Goal: Communication & Community: Answer question/provide support

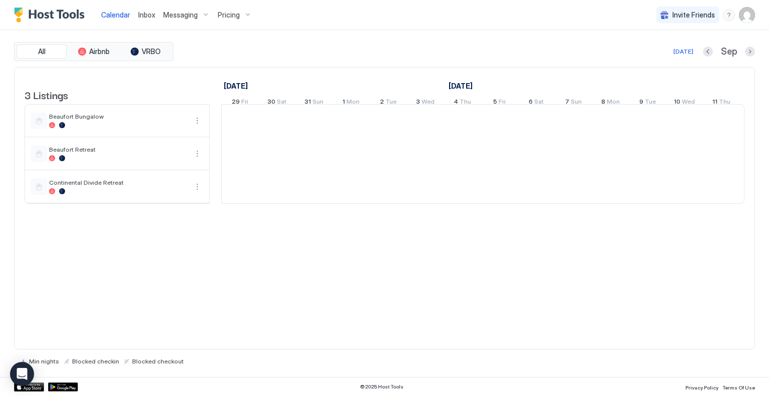
scroll to position [0, 556]
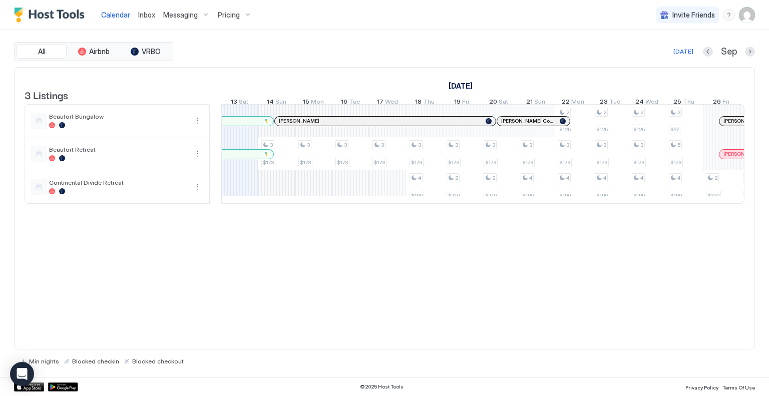
click at [230, 14] on span "Pricing" at bounding box center [229, 15] width 22 height 9
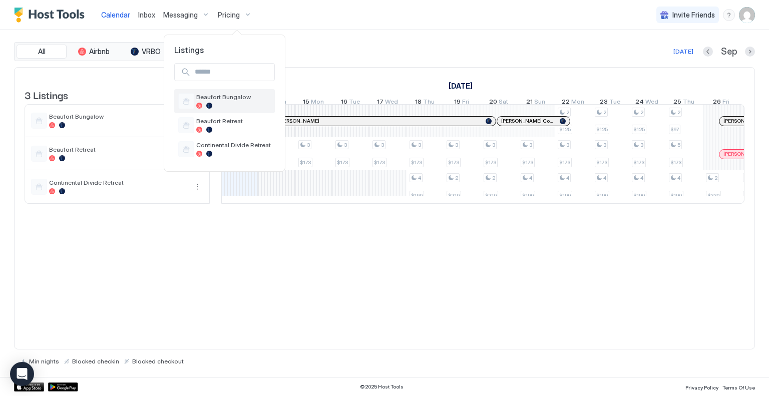
click at [227, 94] on span "Beaufort Bungalow" at bounding box center [233, 97] width 75 height 8
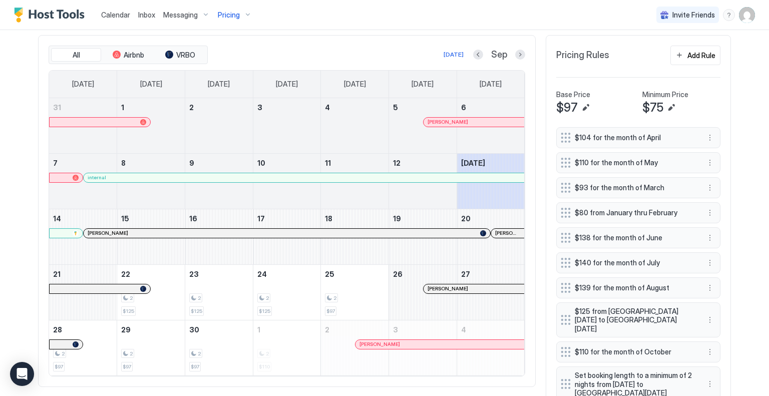
scroll to position [250, 0]
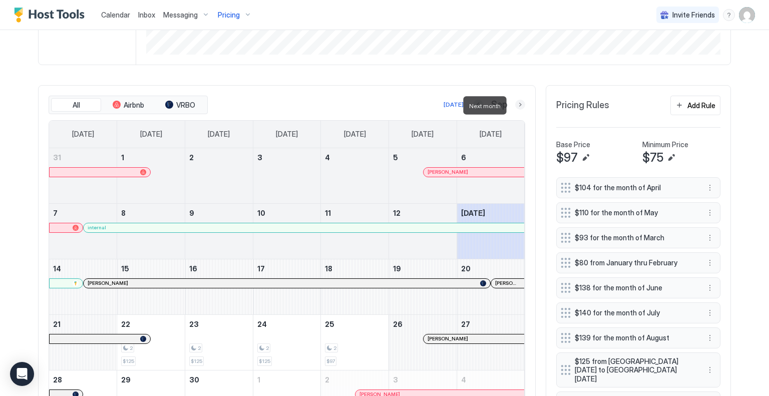
click at [516, 104] on button "Next month" at bounding box center [520, 105] width 10 height 10
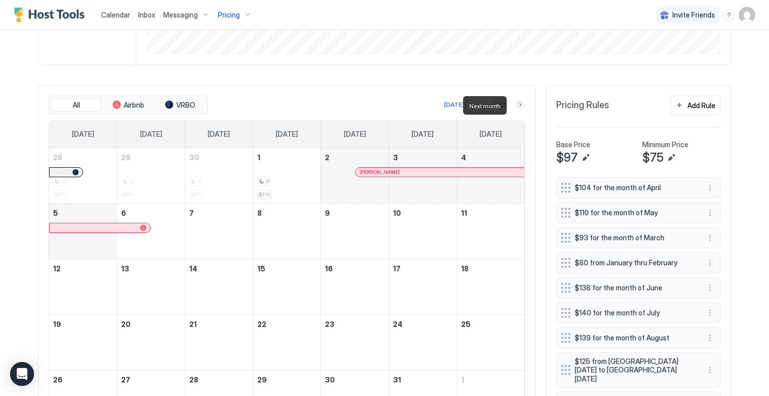
click at [516, 104] on button "Next month" at bounding box center [520, 105] width 10 height 10
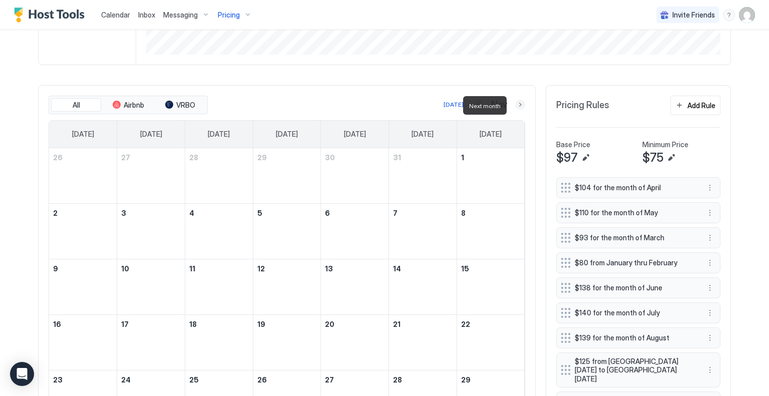
click at [518, 105] on button "Next month" at bounding box center [520, 105] width 10 height 10
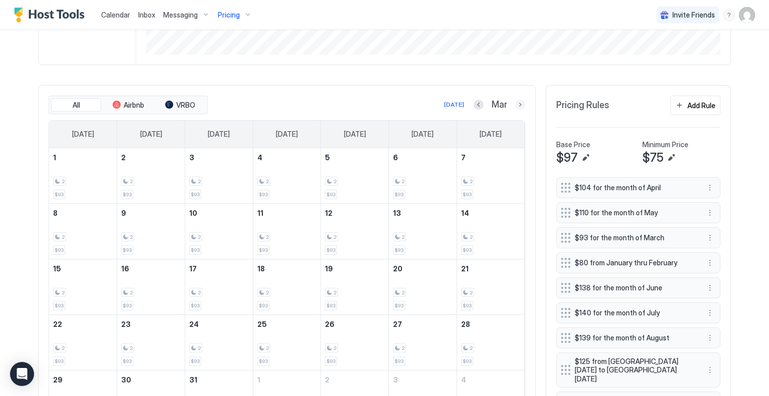
click at [516, 105] on button "Next month" at bounding box center [520, 105] width 10 height 10
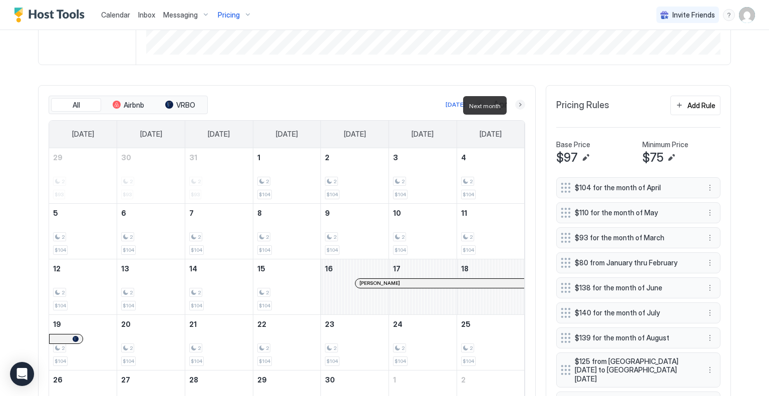
click at [516, 105] on button "Next month" at bounding box center [520, 105] width 10 height 10
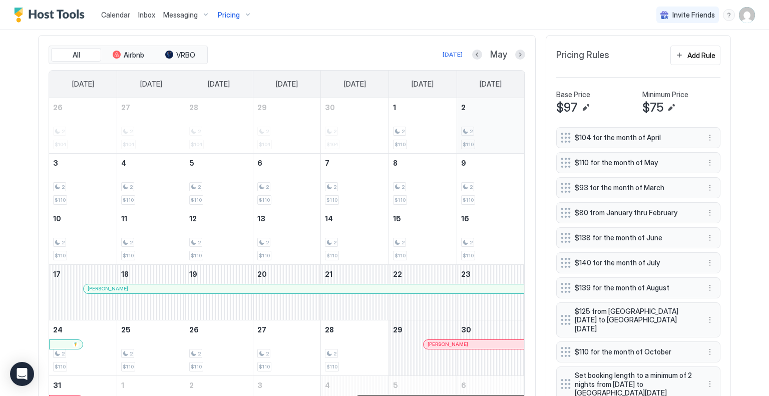
scroll to position [350, 0]
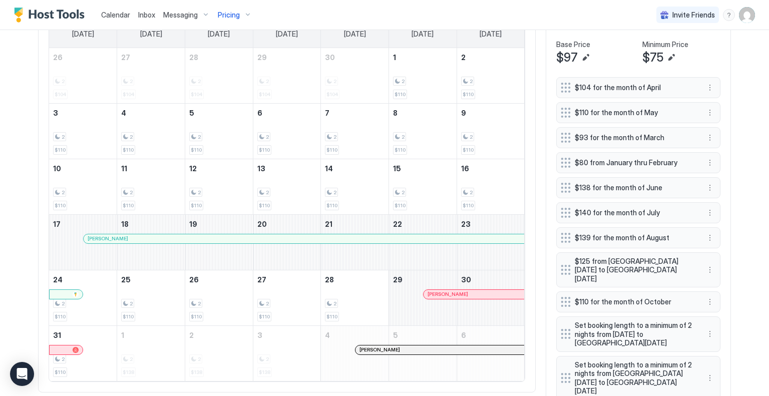
click at [110, 243] on div at bounding box center [114, 239] width 8 height 8
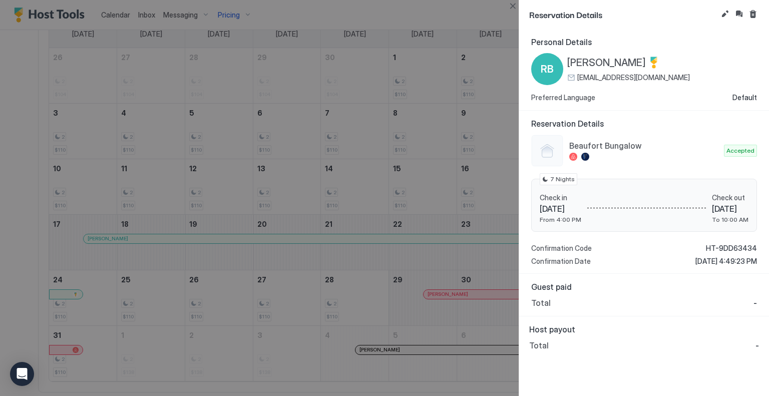
click at [534, 8] on span "Reservation Details" at bounding box center [623, 14] width 188 height 13
click at [510, 3] on button "Close" at bounding box center [512, 6] width 12 height 12
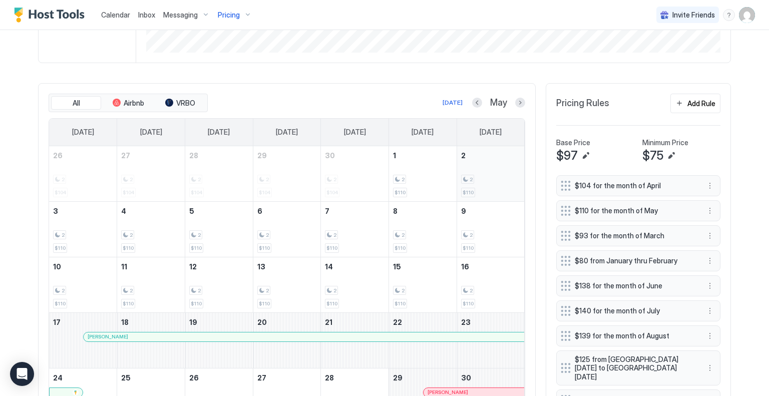
scroll to position [250, 0]
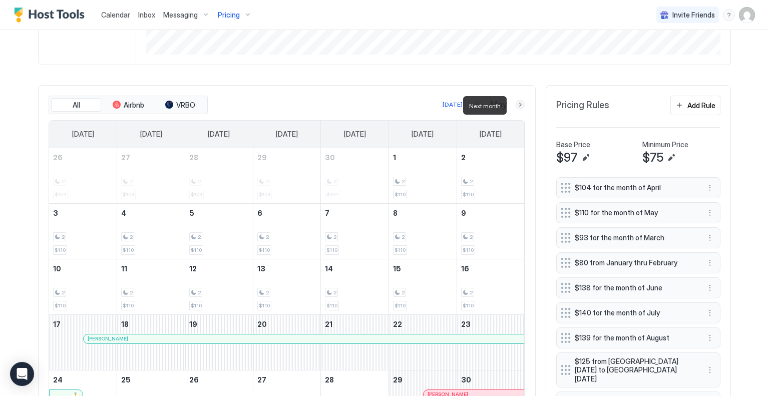
click at [515, 103] on button "Next month" at bounding box center [520, 105] width 10 height 10
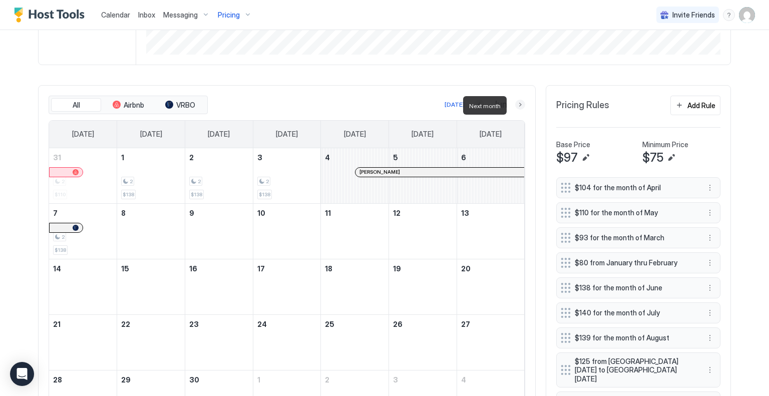
click at [515, 103] on button "Next month" at bounding box center [520, 105] width 10 height 10
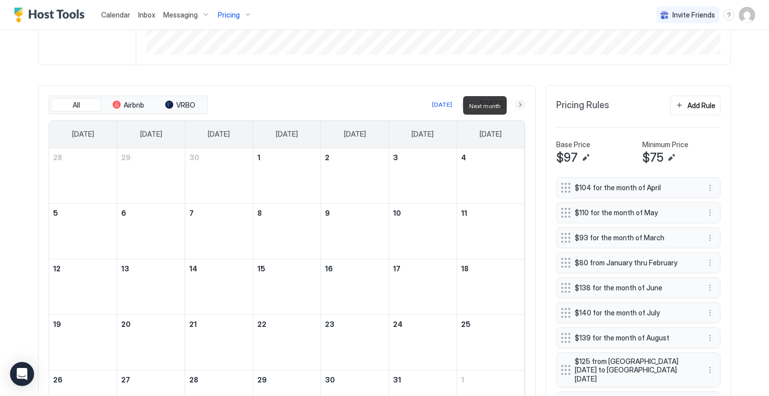
click at [515, 103] on button "Next month" at bounding box center [520, 105] width 10 height 10
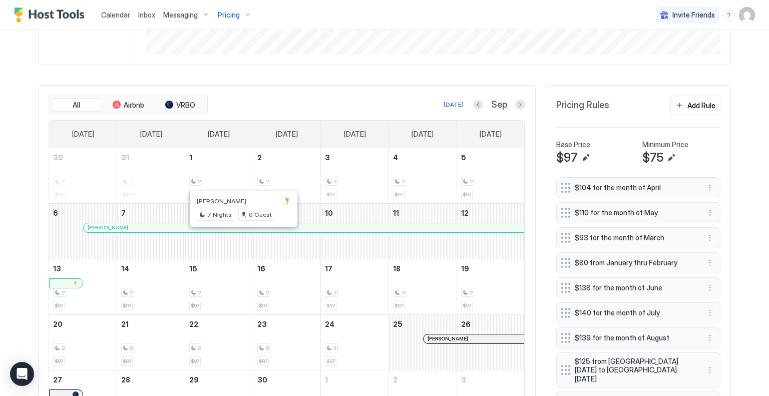
click at [242, 232] on div at bounding box center [245, 228] width 8 height 8
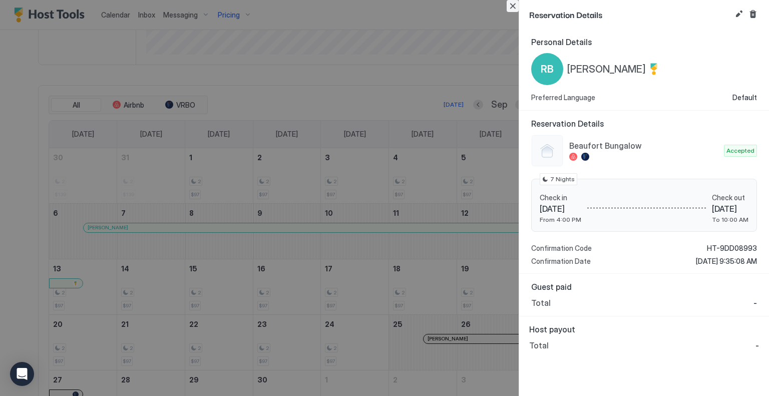
click at [513, 6] on button "Close" at bounding box center [512, 6] width 12 height 12
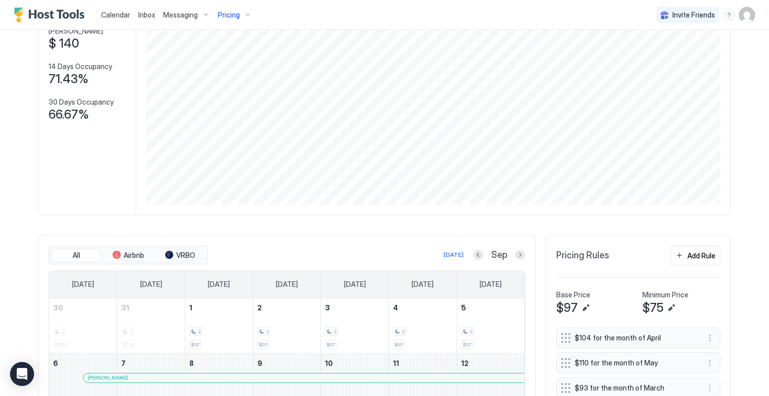
scroll to position [0, 0]
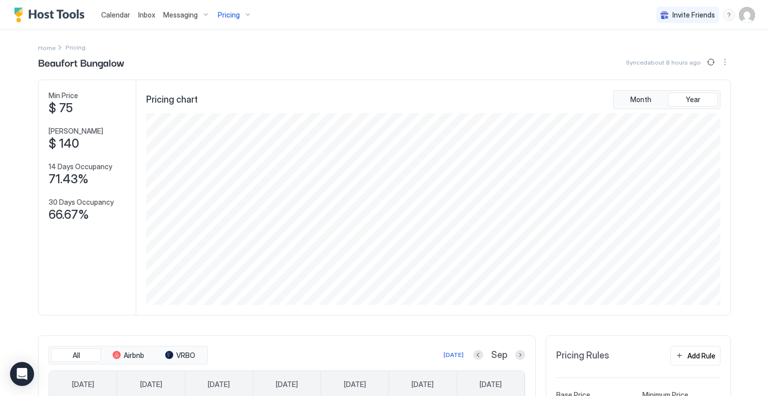
click at [141, 12] on span "Inbox" at bounding box center [146, 15] width 17 height 9
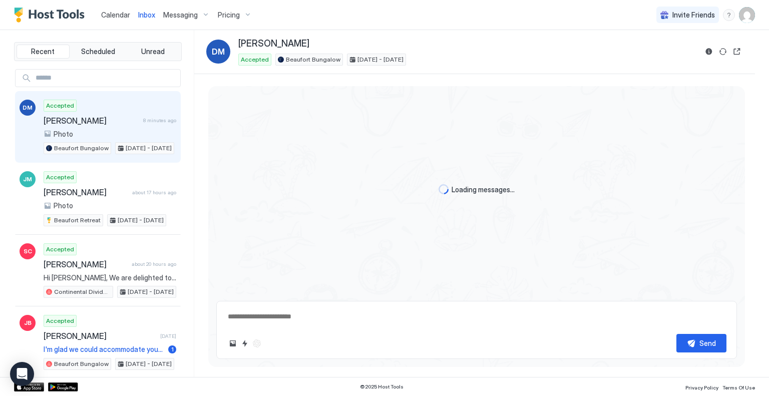
type textarea "*"
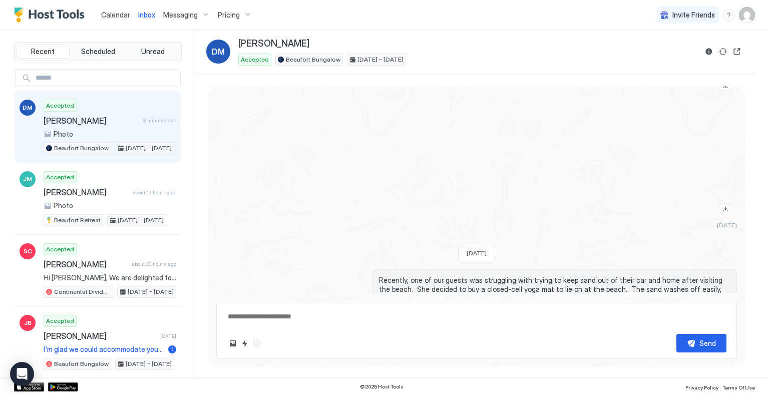
scroll to position [1103, 0]
click at [237, 13] on span "Pricing" at bounding box center [229, 15] width 22 height 9
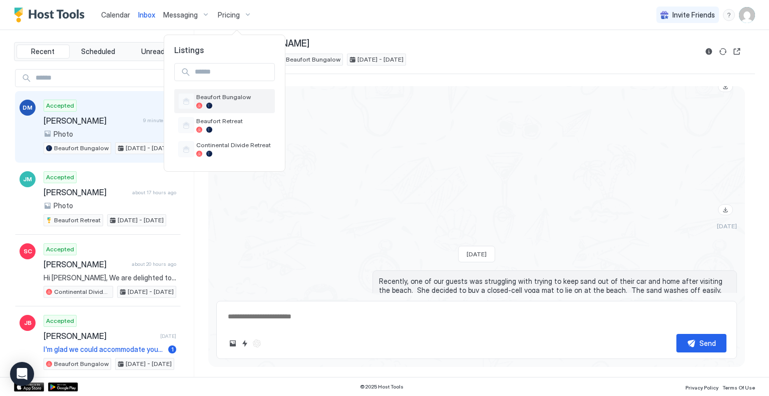
click at [225, 95] on span "Beaufort Bungalow" at bounding box center [233, 97] width 75 height 8
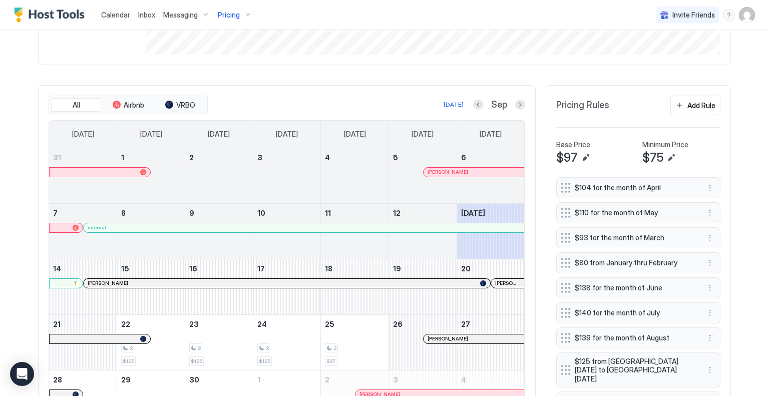
scroll to position [300, 0]
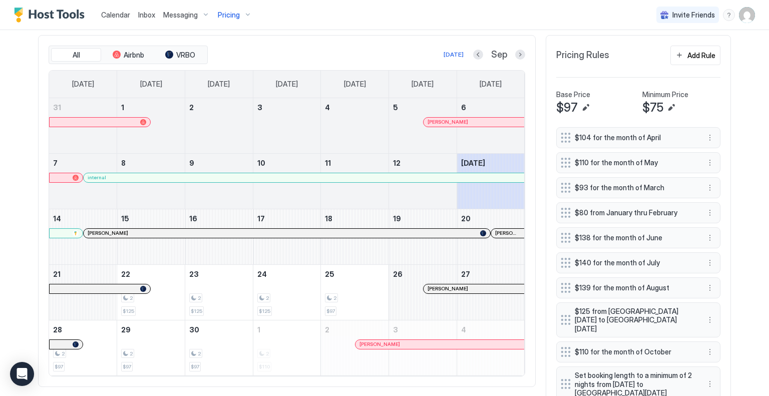
click at [211, 182] on div at bounding box center [215, 178] width 8 height 8
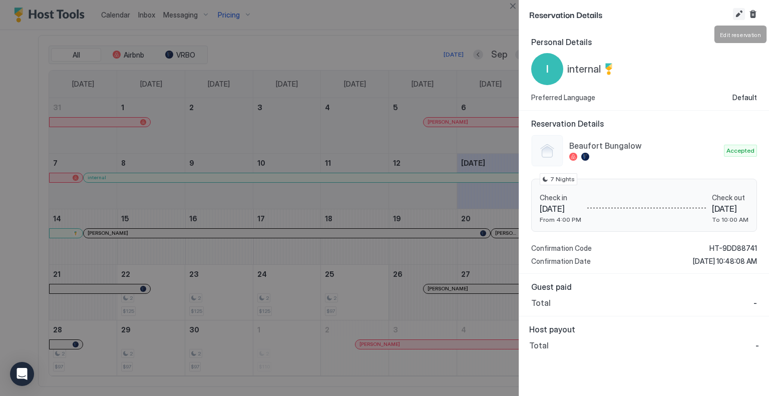
click at [739, 13] on button "Edit reservation" at bounding box center [739, 14] width 12 height 12
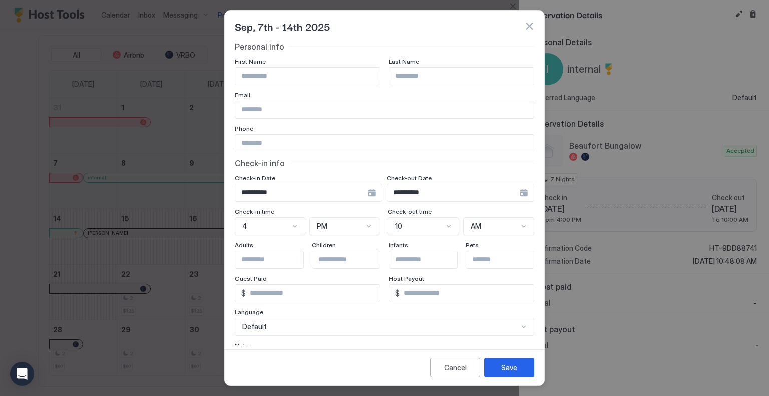
click at [528, 26] on button "button" at bounding box center [529, 26] width 10 height 10
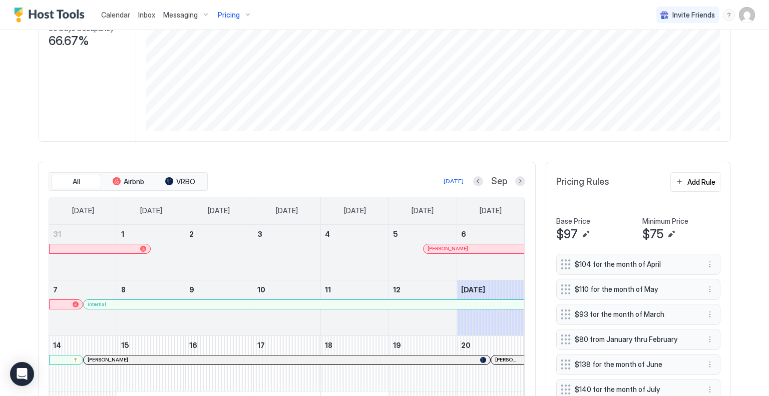
scroll to position [150, 0]
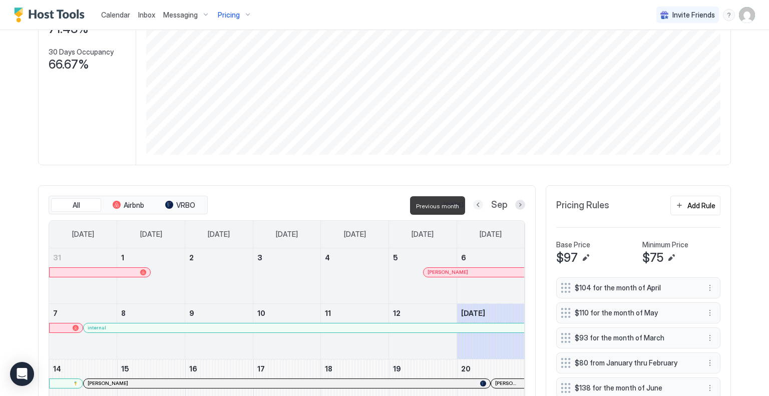
click at [474, 205] on button "Previous month" at bounding box center [478, 205] width 10 height 10
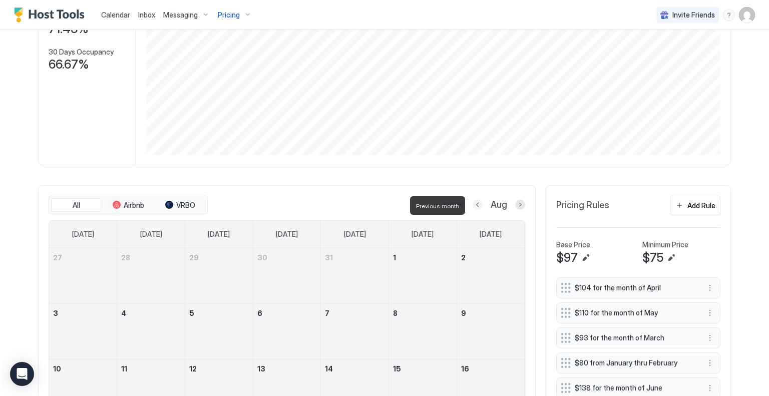
click at [474, 205] on button "Previous month" at bounding box center [477, 205] width 10 height 10
click at [471, 205] on button "Previous month" at bounding box center [466, 205] width 10 height 10
click at [474, 205] on button "Previous month" at bounding box center [479, 205] width 10 height 10
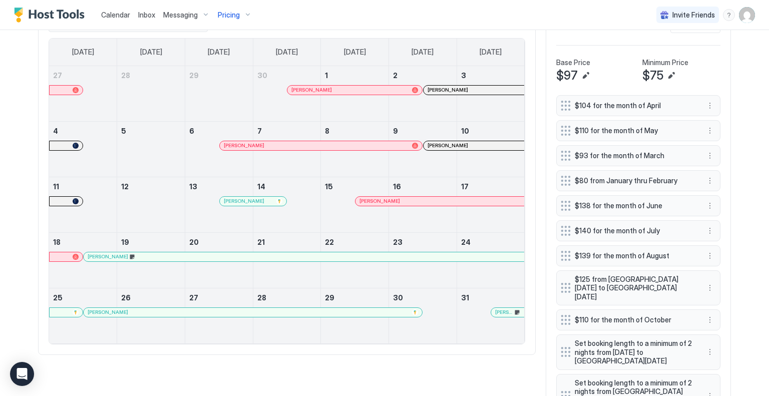
scroll to position [350, 0]
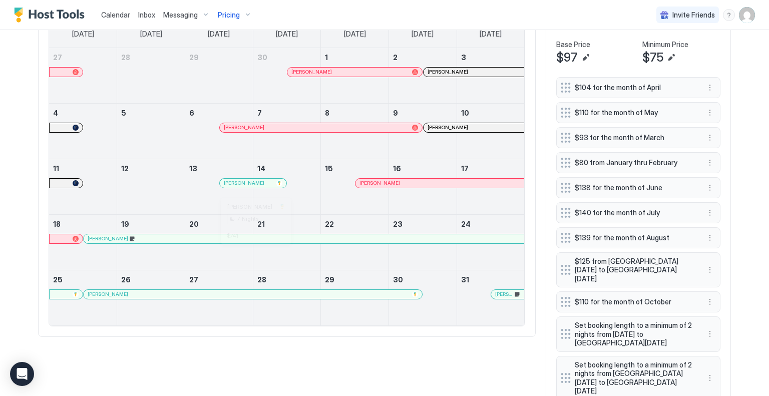
click at [250, 243] on div at bounding box center [254, 239] width 8 height 8
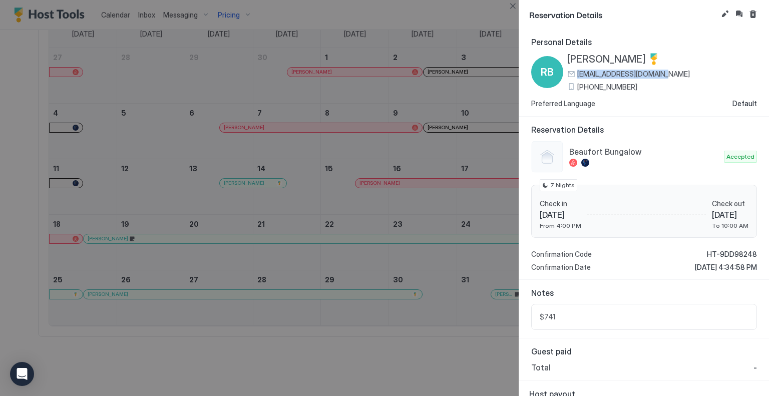
drag, startPoint x: 659, startPoint y: 74, endPoint x: 575, endPoint y: 74, distance: 83.1
click at [575, 74] on div "RB [PERSON_NAME] [EMAIL_ADDRESS][DOMAIN_NAME] [PHONE_NUMBER]" at bounding box center [644, 72] width 226 height 38
copy span "[EMAIL_ADDRESS][DOMAIN_NAME]"
click at [512, 3] on button "Close" at bounding box center [512, 6] width 12 height 12
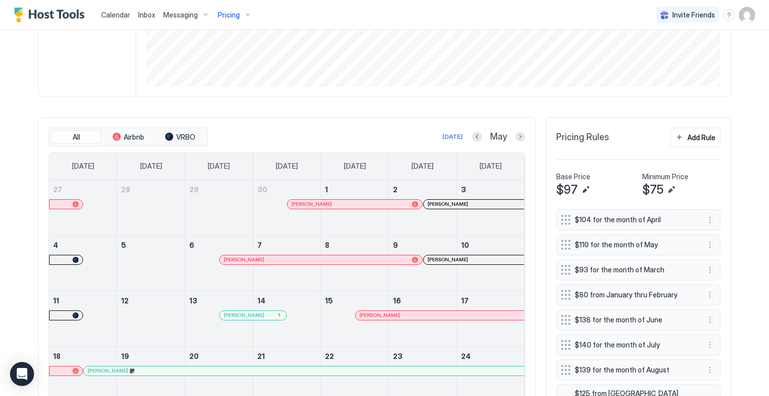
scroll to position [200, 0]
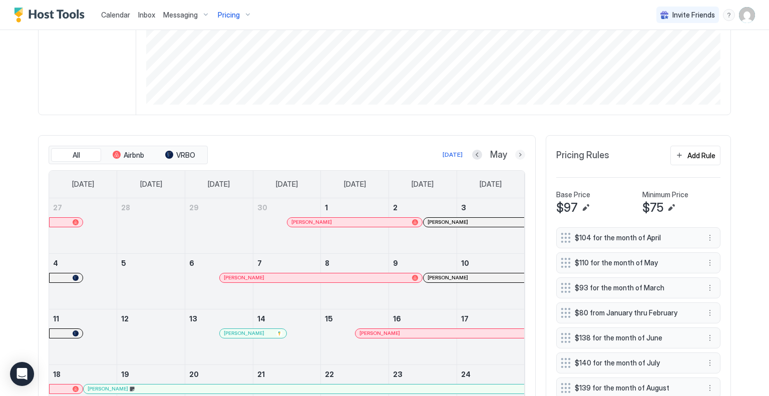
click at [517, 153] on button "Next month" at bounding box center [520, 155] width 10 height 10
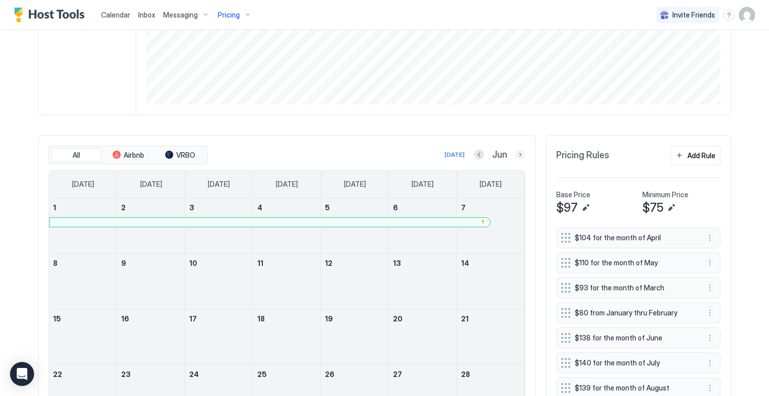
click at [516, 152] on button "Next month" at bounding box center [520, 155] width 10 height 10
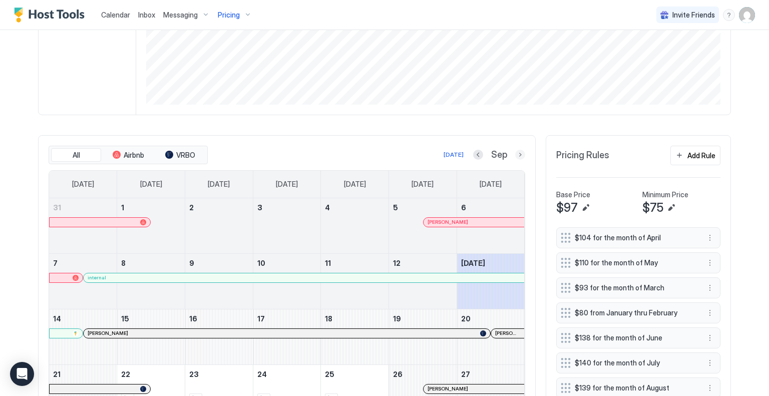
click at [516, 152] on button "Next month" at bounding box center [520, 155] width 10 height 10
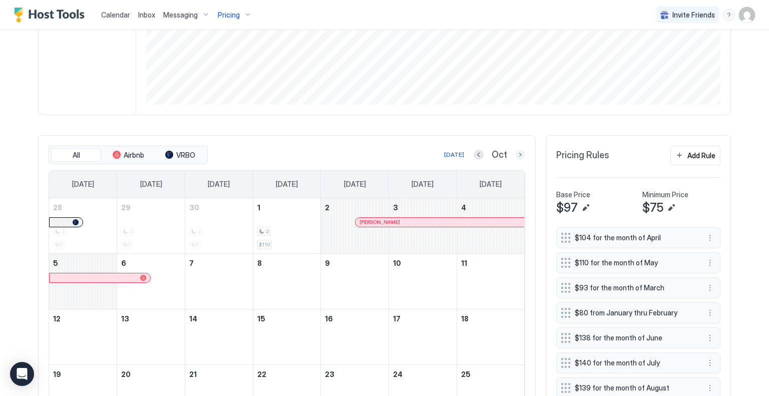
click at [516, 152] on button "Next month" at bounding box center [520, 155] width 10 height 10
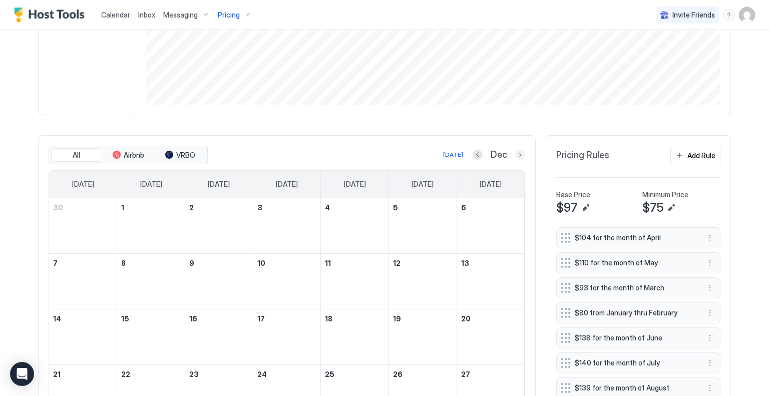
click at [516, 152] on button "Next month" at bounding box center [520, 155] width 10 height 10
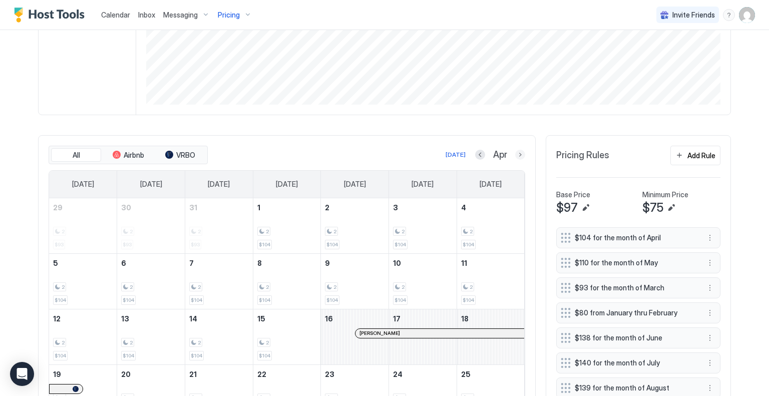
click at [516, 152] on button "Next month" at bounding box center [520, 155] width 10 height 10
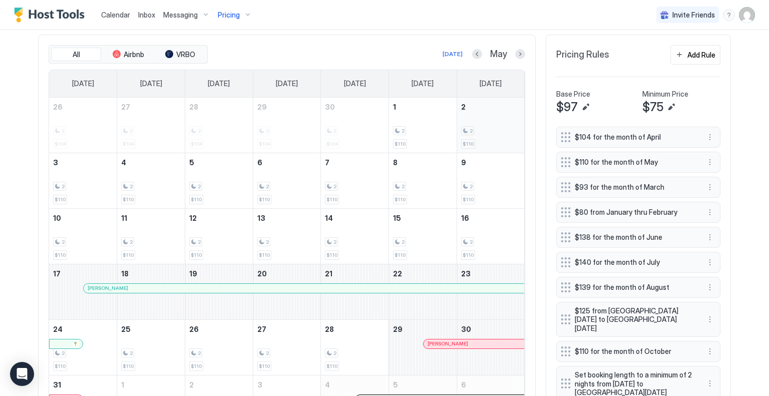
scroll to position [300, 0]
click at [516, 52] on button "Next month" at bounding box center [520, 55] width 10 height 10
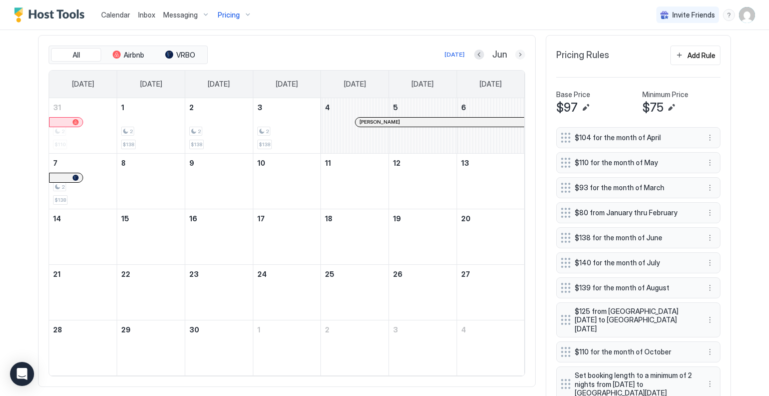
click at [516, 52] on button "Next month" at bounding box center [520, 55] width 10 height 10
click at [515, 54] on button "Next month" at bounding box center [520, 55] width 10 height 10
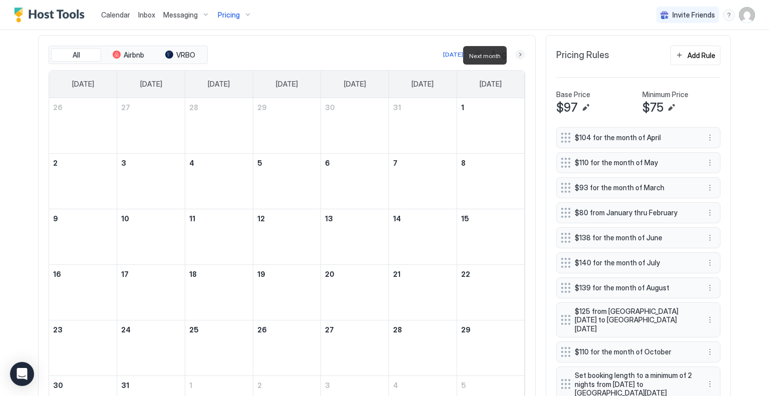
click at [519, 55] on button "Next month" at bounding box center [520, 55] width 10 height 10
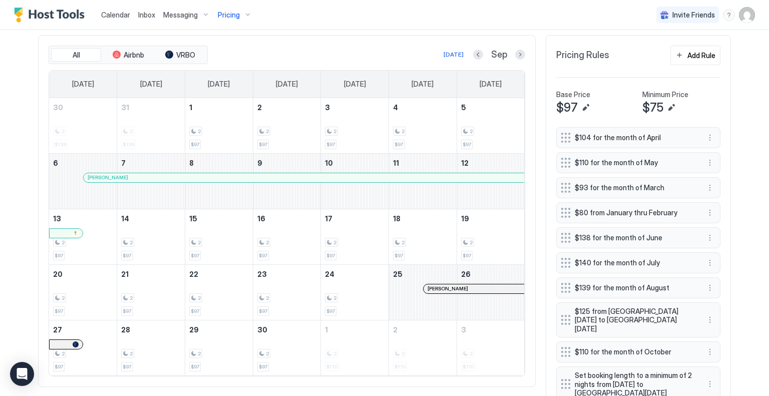
click at [228, 182] on div at bounding box center [232, 178] width 8 height 8
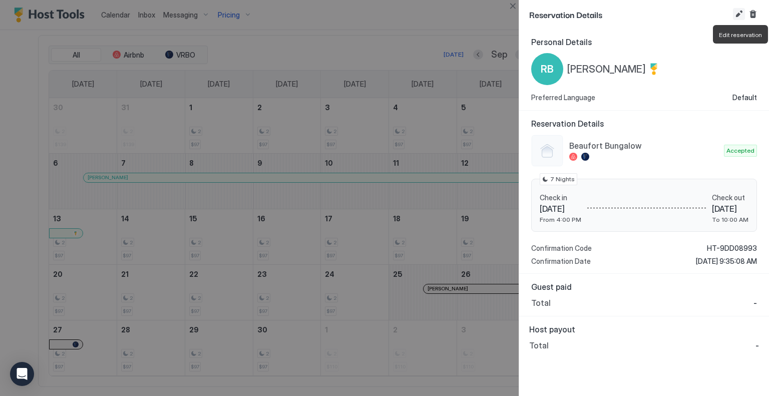
click at [737, 12] on button "Edit reservation" at bounding box center [739, 14] width 12 height 12
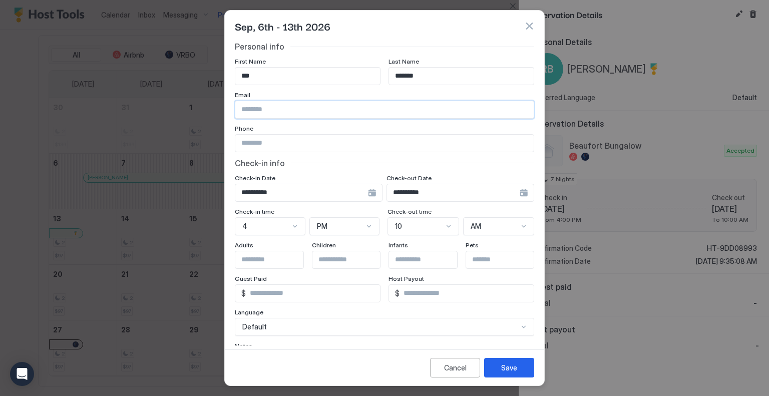
paste input "**********"
type input "**********"
click at [508, 363] on div "Save" at bounding box center [509, 367] width 16 height 11
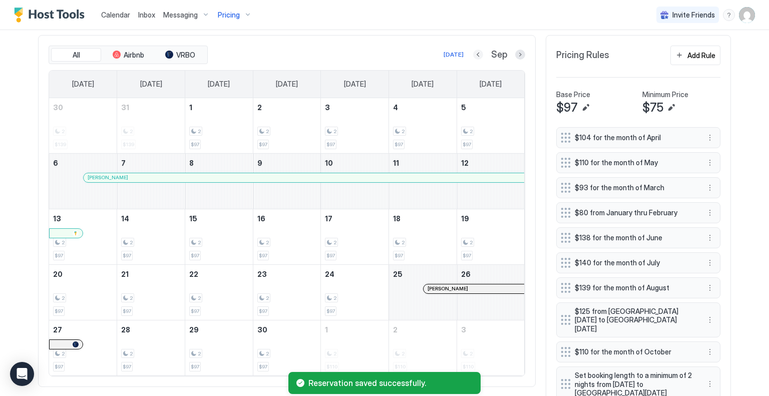
click at [477, 54] on button "Previous month" at bounding box center [478, 55] width 10 height 10
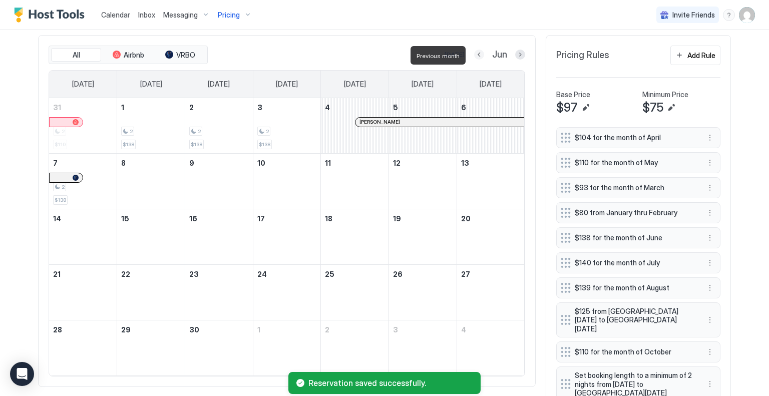
click at [477, 54] on button "Previous month" at bounding box center [479, 55] width 10 height 10
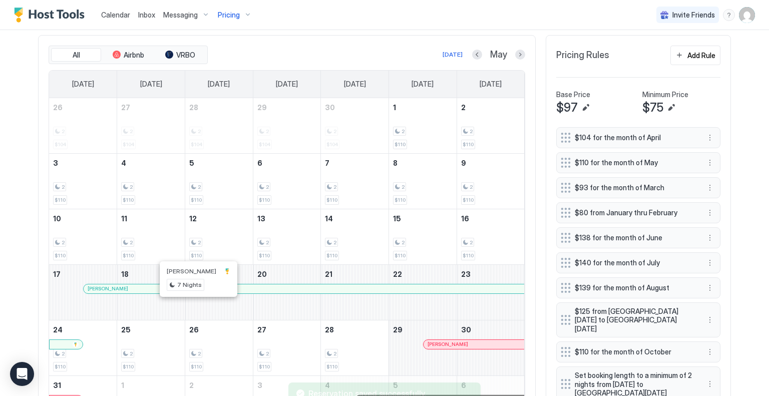
click at [192, 293] on div at bounding box center [196, 289] width 8 height 8
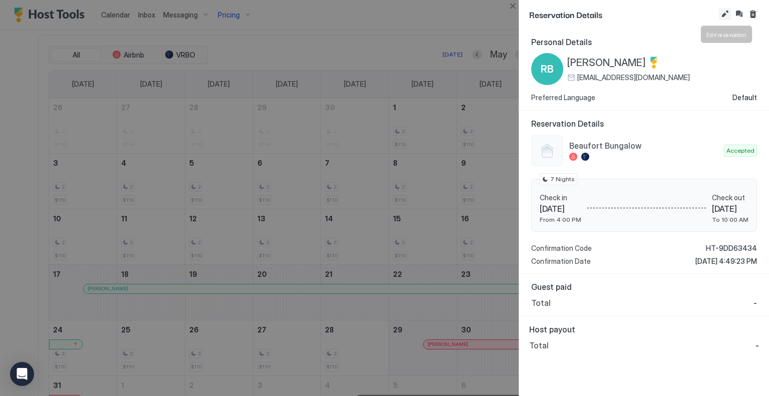
click at [728, 12] on button "Edit reservation" at bounding box center [725, 14] width 12 height 12
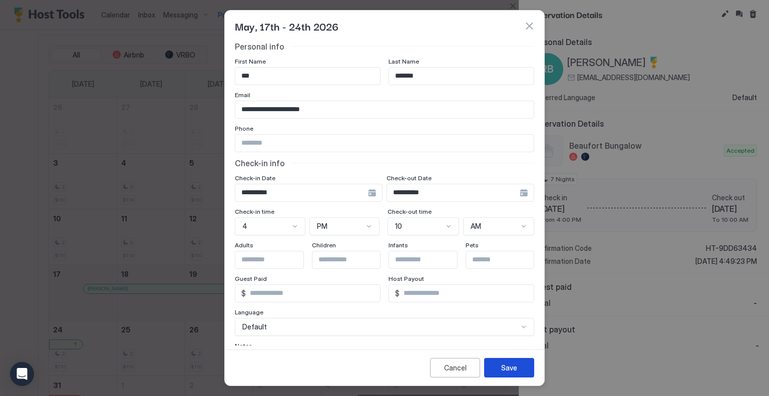
click at [503, 370] on div "Save" at bounding box center [509, 367] width 16 height 11
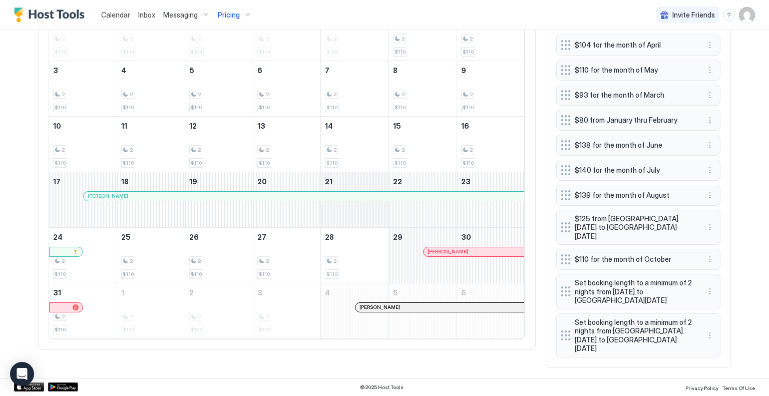
scroll to position [400, 0]
click at [311, 201] on div "[PERSON_NAME]" at bounding box center [304, 196] width 440 height 9
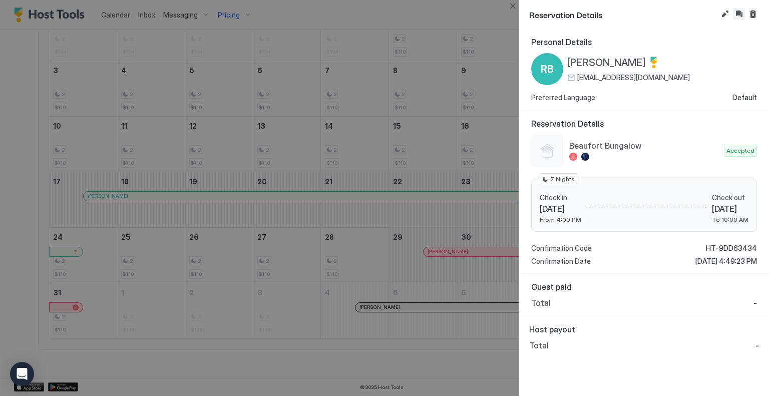
click at [733, 14] on button "Inbox" at bounding box center [739, 14] width 12 height 12
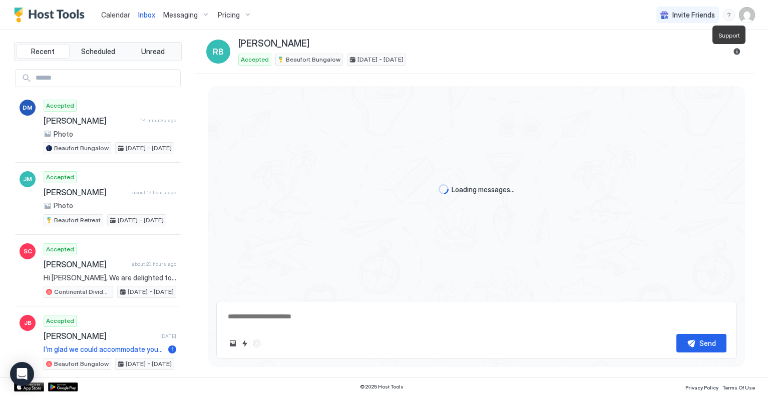
type textarea "*"
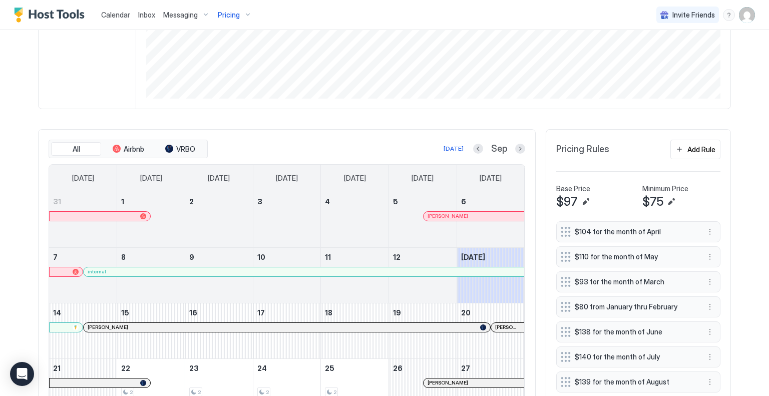
scroll to position [250, 0]
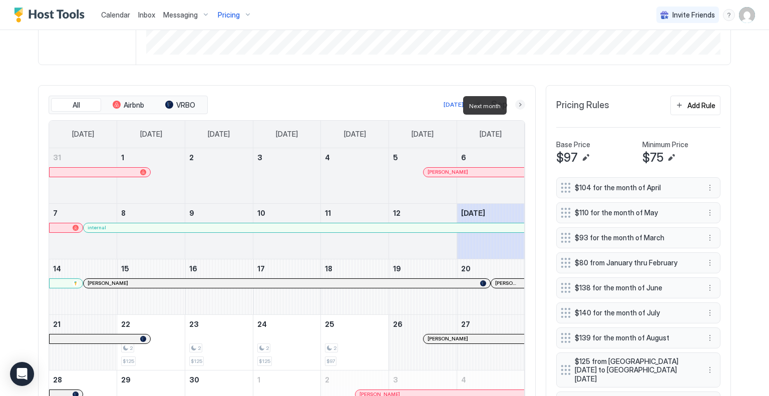
click at [516, 105] on button "Next month" at bounding box center [520, 105] width 10 height 10
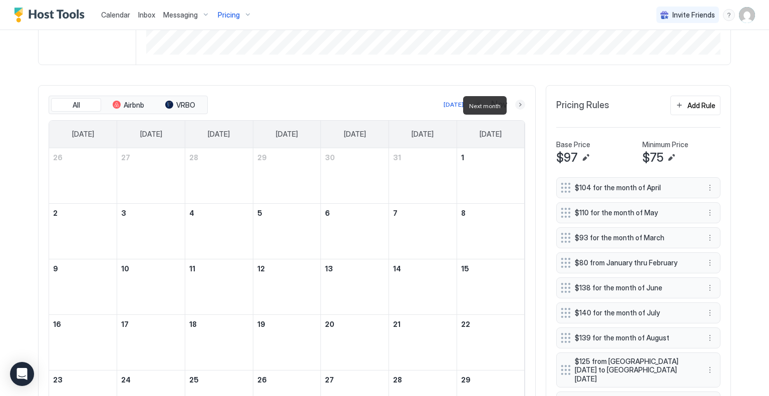
click at [516, 105] on button "Next month" at bounding box center [520, 105] width 10 height 10
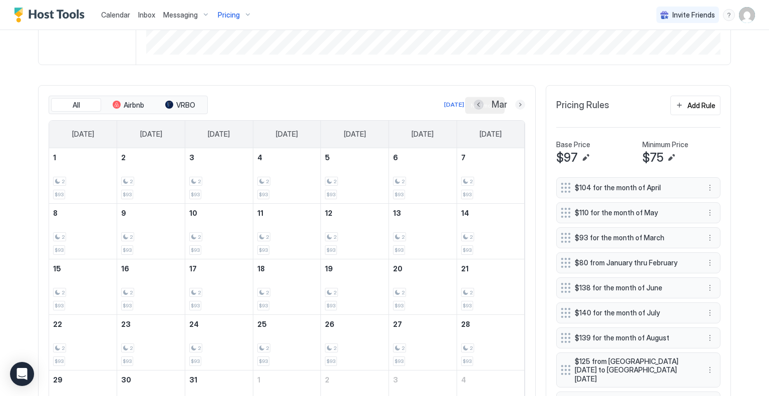
click at [519, 107] on button "Next month" at bounding box center [520, 105] width 10 height 10
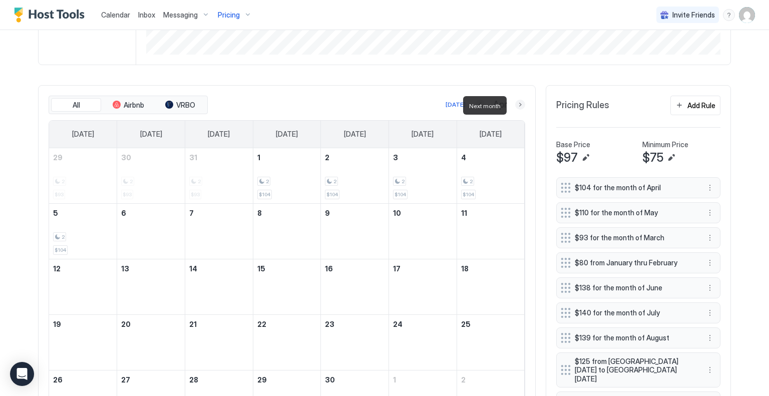
click at [519, 107] on button "Next month" at bounding box center [520, 105] width 10 height 10
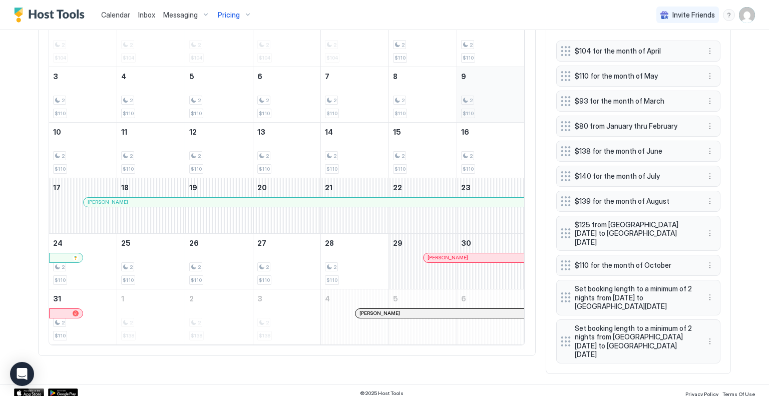
scroll to position [401, 0]
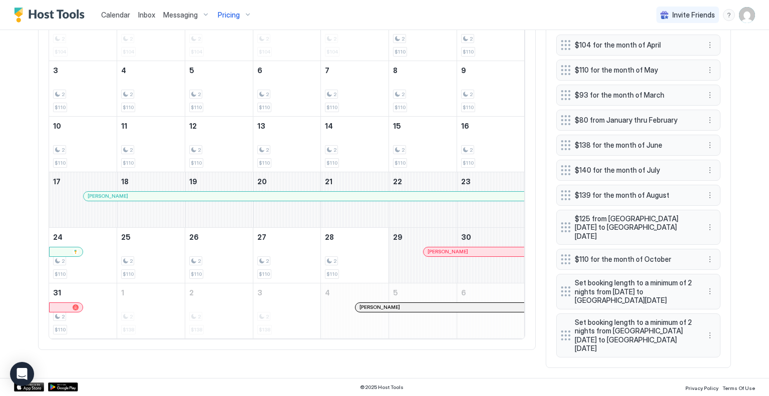
click at [435, 200] on div at bounding box center [439, 196] width 8 height 8
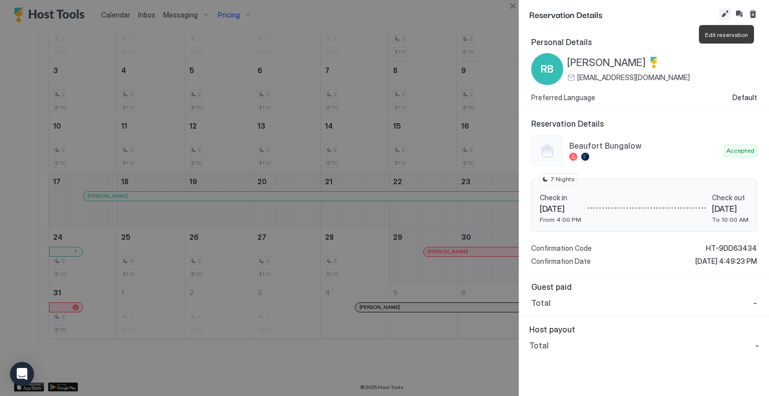
click at [726, 12] on button "Edit reservation" at bounding box center [725, 14] width 12 height 12
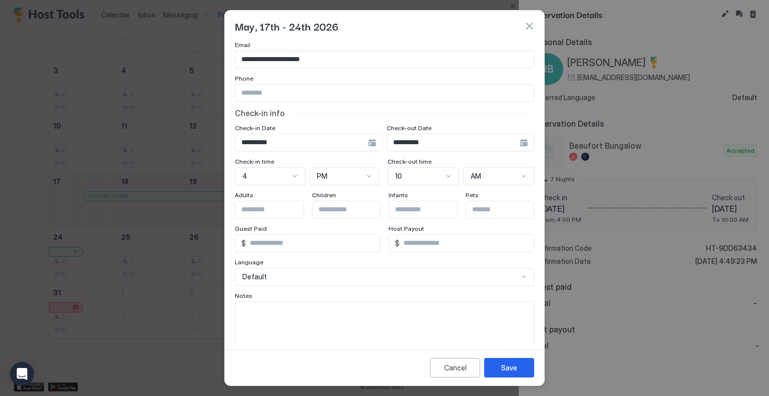
scroll to position [65, 0]
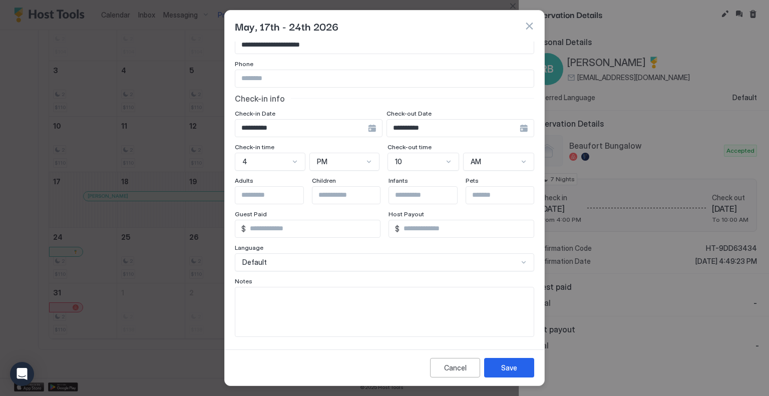
click at [253, 292] on textarea "Input Field" at bounding box center [384, 311] width 298 height 49
type textarea "****"
click at [505, 367] on div "Save" at bounding box center [509, 367] width 16 height 11
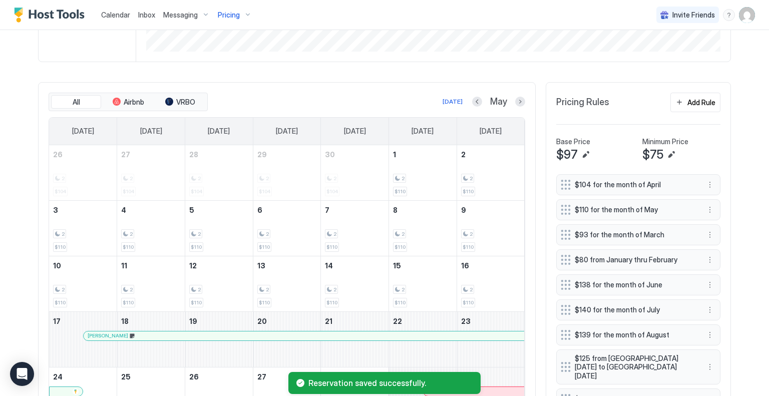
scroll to position [201, 0]
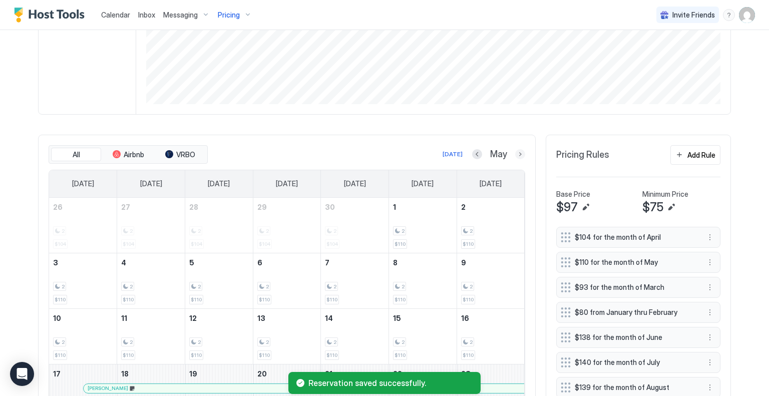
click at [516, 154] on button "Next month" at bounding box center [520, 154] width 10 height 10
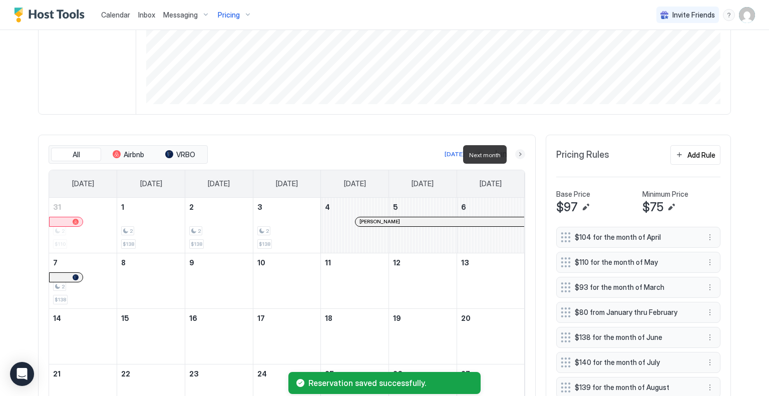
click at [516, 154] on button "Next month" at bounding box center [520, 154] width 10 height 10
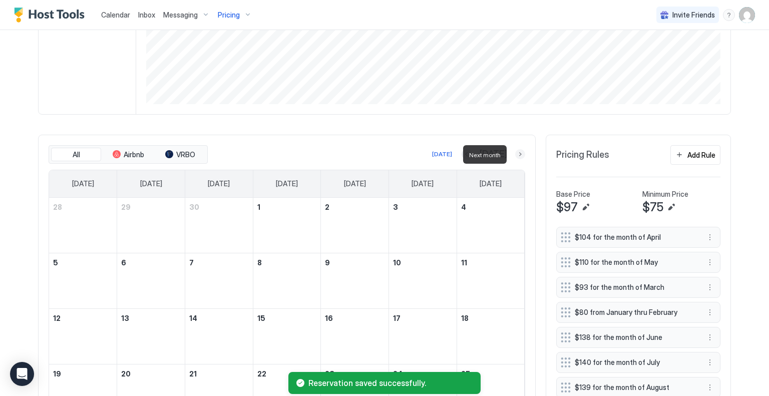
click at [516, 154] on button "Next month" at bounding box center [520, 154] width 10 height 10
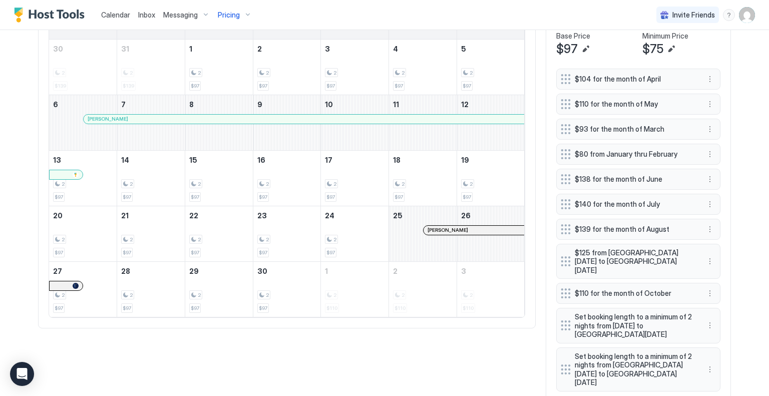
scroll to position [386, 0]
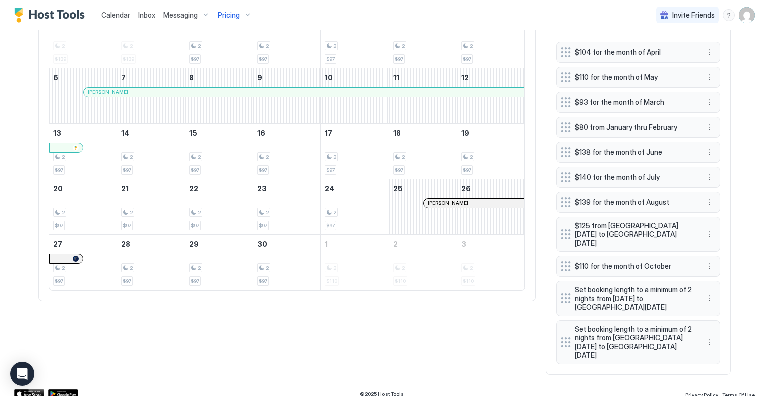
click at [239, 95] on div "[PERSON_NAME]" at bounding box center [304, 92] width 432 height 7
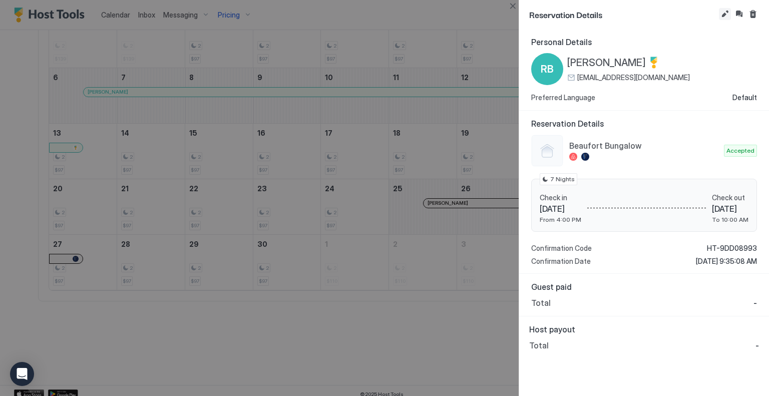
click at [725, 9] on button "Edit reservation" at bounding box center [725, 14] width 12 height 12
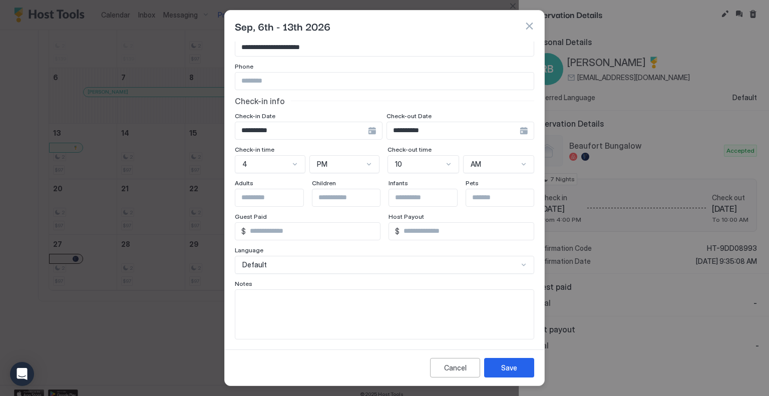
scroll to position [65, 0]
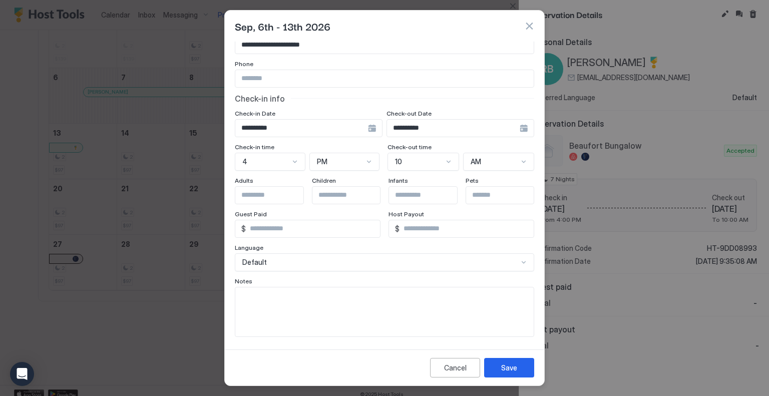
click at [264, 304] on textarea "Input Field" at bounding box center [384, 311] width 298 height 49
type textarea "****"
click at [508, 368] on div "Save" at bounding box center [509, 367] width 16 height 11
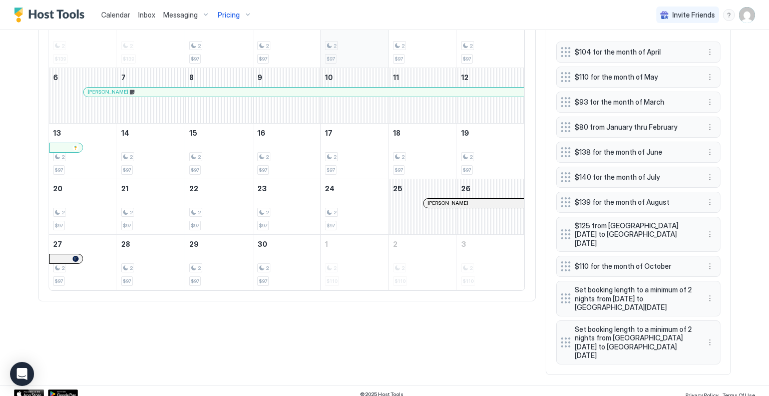
scroll to position [336, 0]
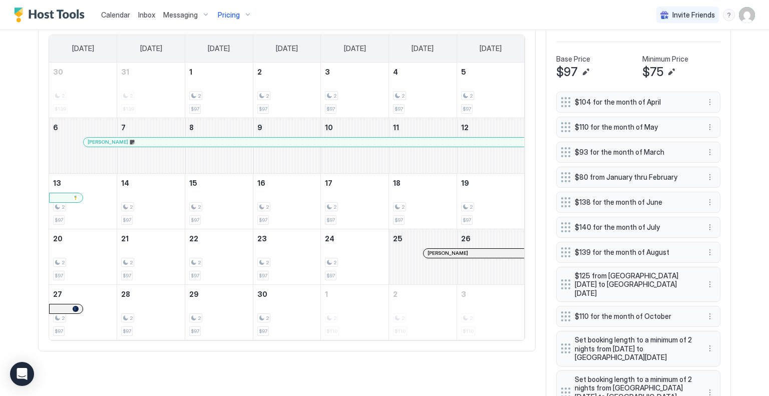
click at [283, 146] on div at bounding box center [286, 142] width 8 height 8
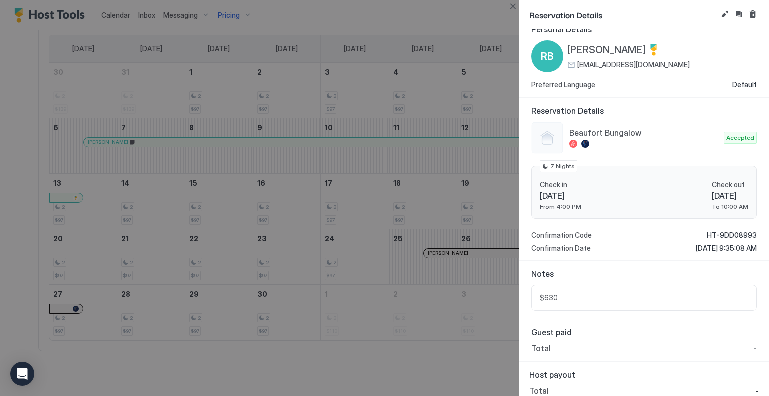
scroll to position [20, 0]
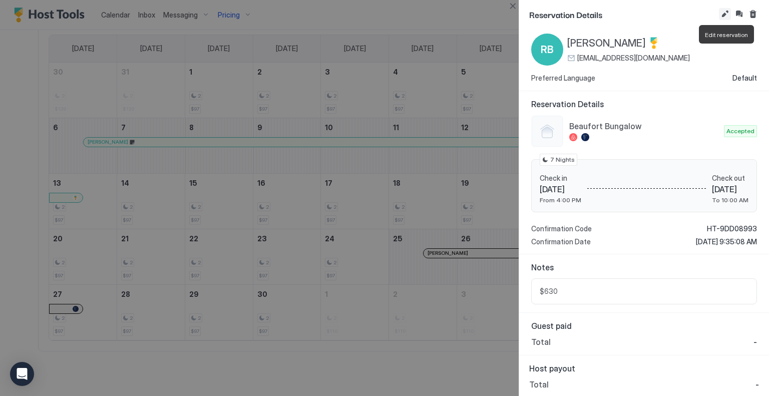
click at [726, 10] on button "Edit reservation" at bounding box center [725, 14] width 12 height 12
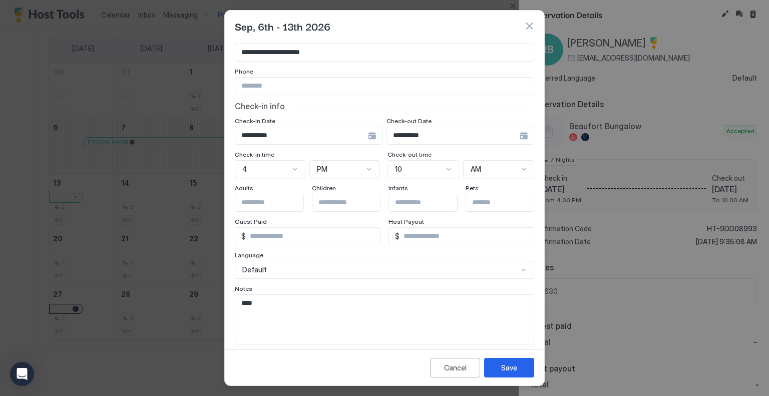
scroll to position [65, 0]
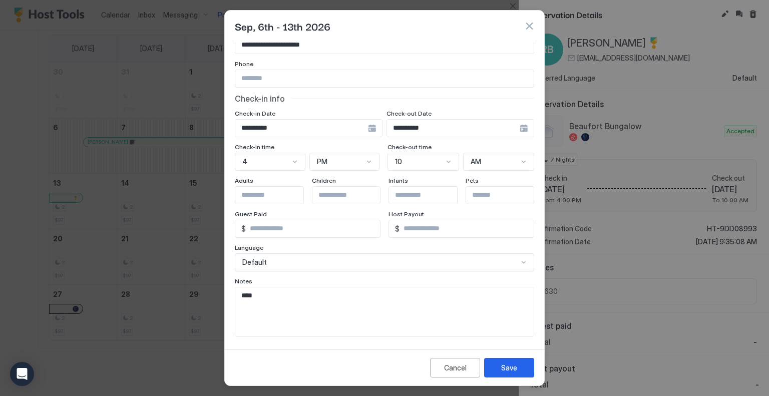
click at [528, 25] on button "button" at bounding box center [529, 26] width 10 height 10
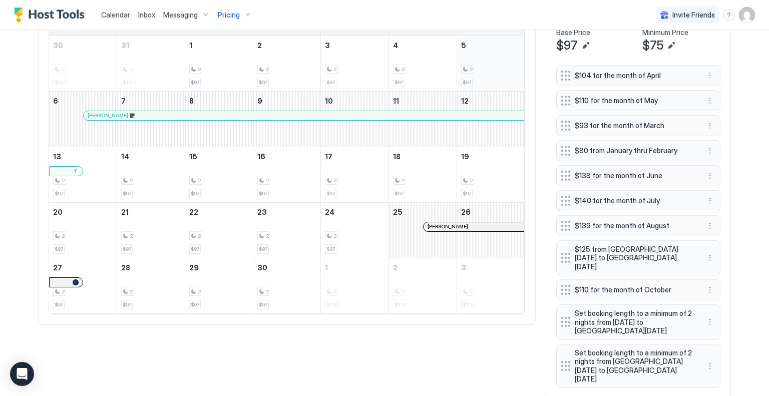
scroll to position [386, 0]
